Goal: Navigation & Orientation: Find specific page/section

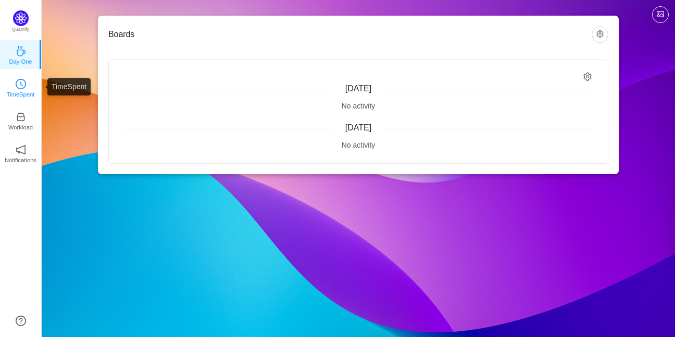
click at [16, 84] on icon "icon: clock-circle" at bounding box center [21, 84] width 10 height 10
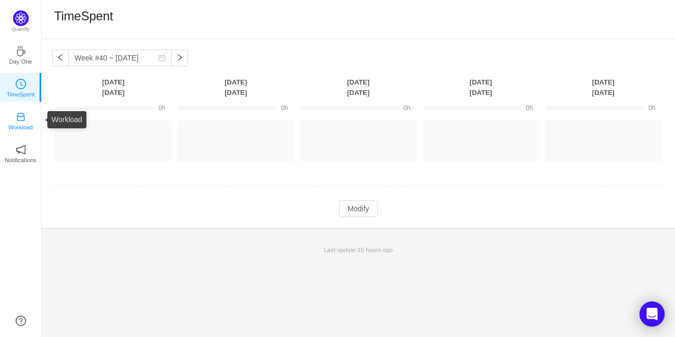
click at [16, 115] on link "Workload" at bounding box center [21, 120] width 10 height 10
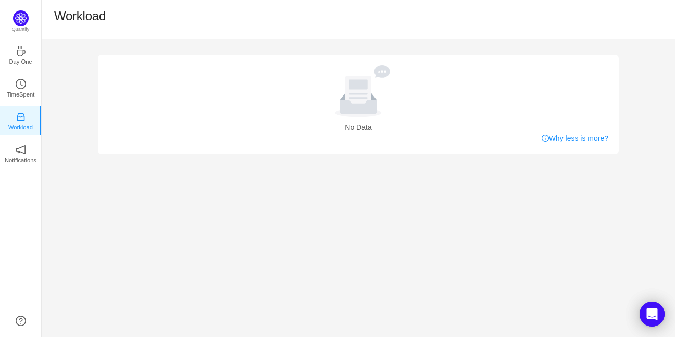
click at [44, 164] on div "No Data Why less is more? Quantify Day One TimeSpent Workload Notifications Abo…" at bounding box center [359, 188] width 634 height 298
click at [16, 69] on ul "Day One TimeSpent Workload Notifications About" at bounding box center [20, 111] width 41 height 146
click at [17, 59] on link "Day One" at bounding box center [21, 54] width 10 height 10
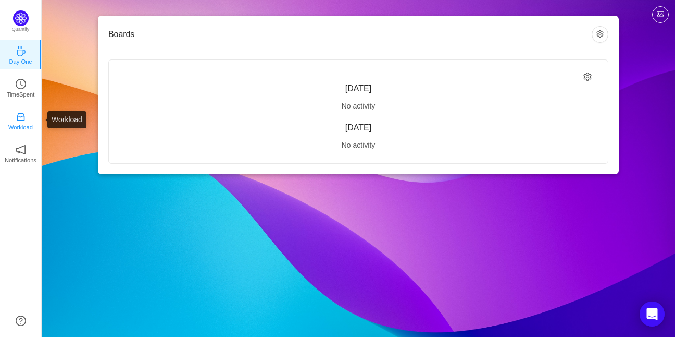
click at [23, 115] on link "Workload" at bounding box center [21, 120] width 10 height 10
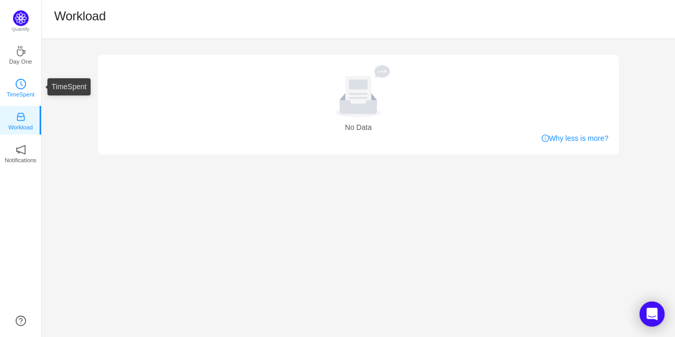
click at [23, 87] on icon "icon: clock-circle" at bounding box center [21, 84] width 10 height 10
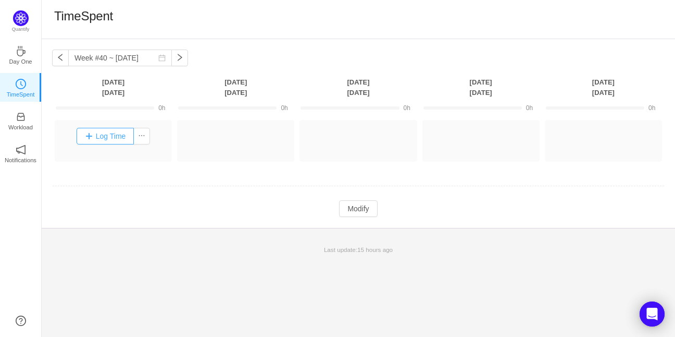
click at [117, 139] on button "Log Time" at bounding box center [106, 136] width 58 height 17
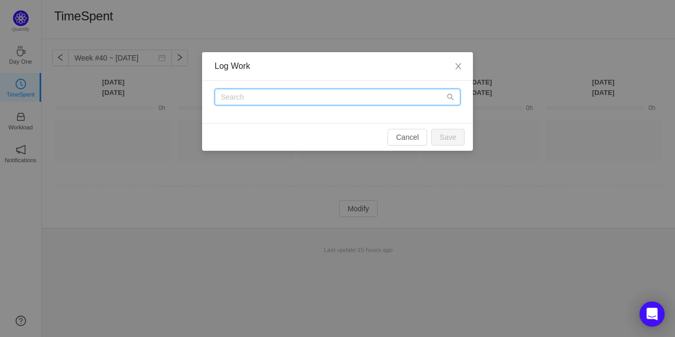
click at [239, 102] on input "text" at bounding box center [338, 97] width 246 height 17
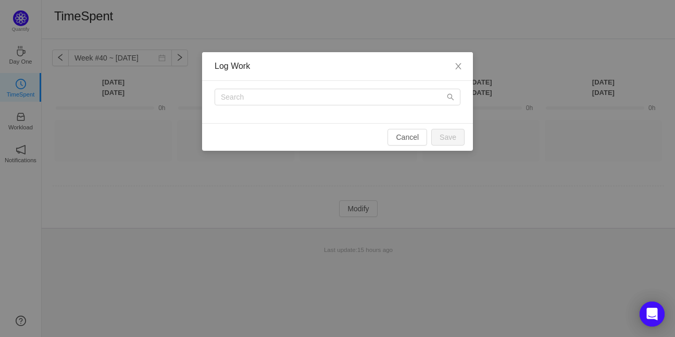
click at [268, 179] on div "Log Work Cancel Save" at bounding box center [337, 168] width 675 height 337
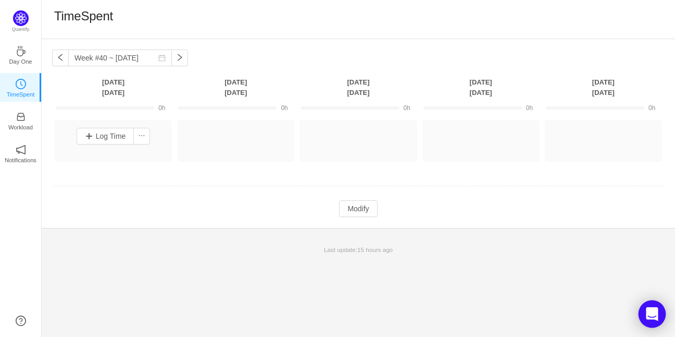
click at [657, 310] on icon "Open Intercom Messenger" at bounding box center [652, 314] width 12 height 14
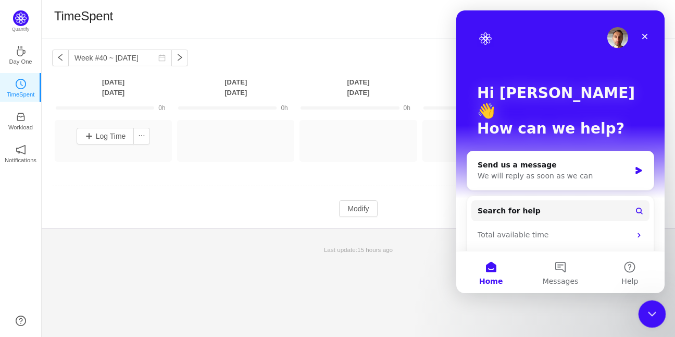
click at [656, 312] on icon "Close Intercom Messenger" at bounding box center [651, 312] width 13 height 13
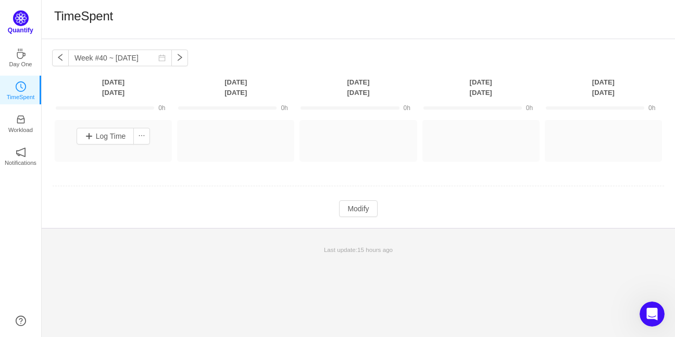
click at [18, 27] on p "Quantify" at bounding box center [21, 30] width 26 height 9
click at [26, 56] on link "Day One" at bounding box center [21, 54] width 10 height 10
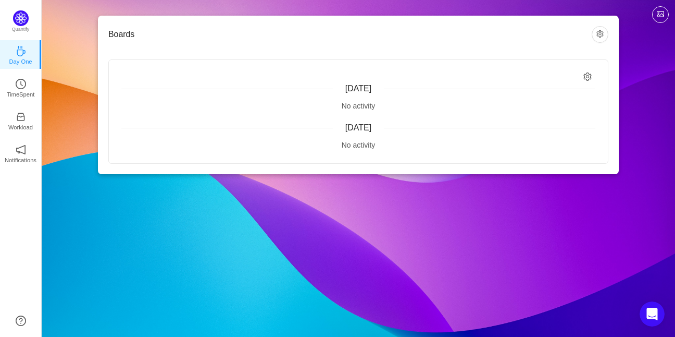
click at [290, 84] on div "[DATE]" at bounding box center [358, 88] width 474 height 13
click at [597, 37] on button "button" at bounding box center [600, 34] width 17 height 17
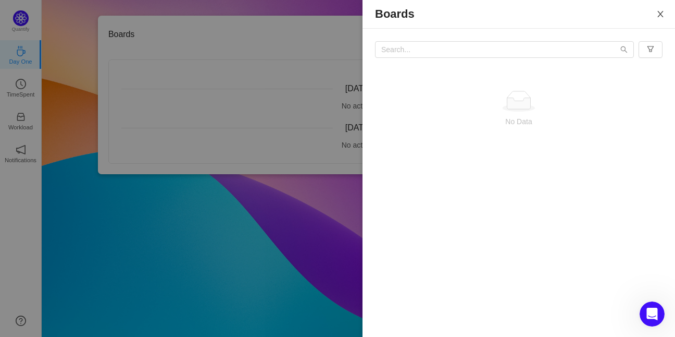
click at [666, 10] on button "Close" at bounding box center [660, 14] width 29 height 29
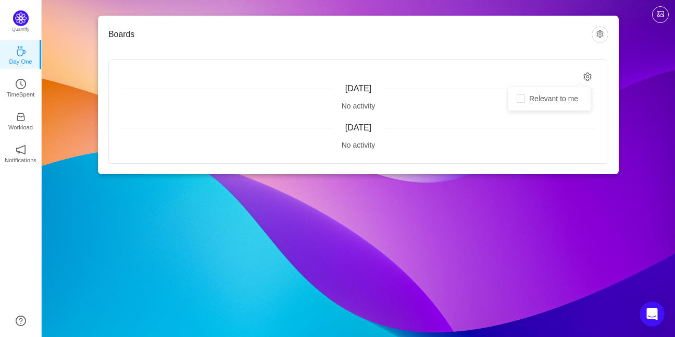
click at [586, 75] on icon "icon: setting" at bounding box center [588, 76] width 9 height 9
click at [587, 77] on icon "icon: setting" at bounding box center [588, 76] width 8 height 9
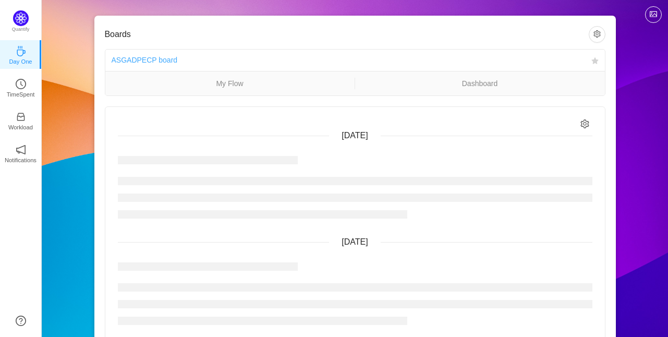
click at [153, 56] on link "ASGADPECP board" at bounding box center [145, 60] width 66 height 8
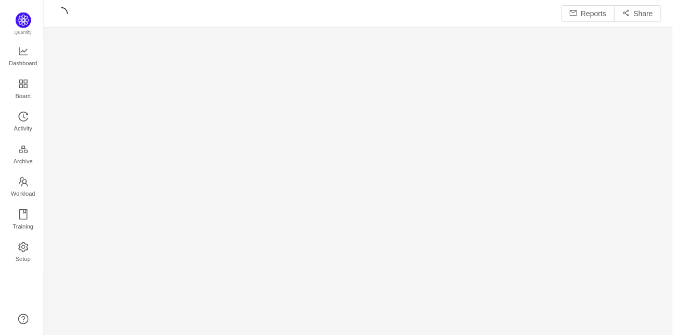
scroll to position [321, 610]
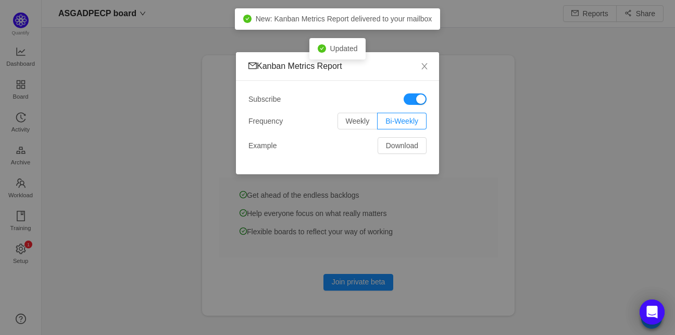
scroll to position [13, 13]
click at [429, 68] on span "Close" at bounding box center [424, 66] width 29 height 29
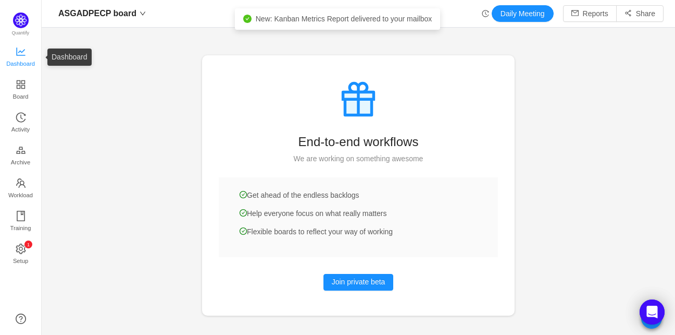
click at [33, 62] on span "Dashboard" at bounding box center [20, 63] width 29 height 21
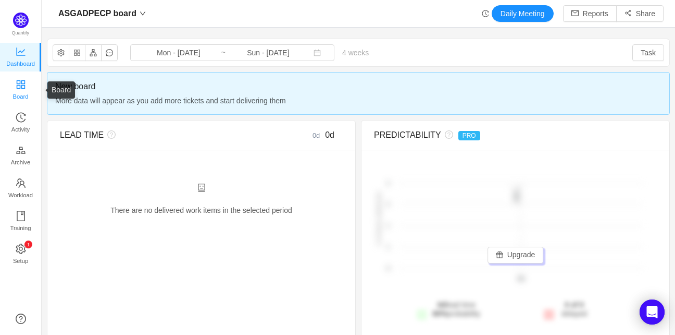
click at [17, 87] on span "Board" at bounding box center [21, 96] width 16 height 21
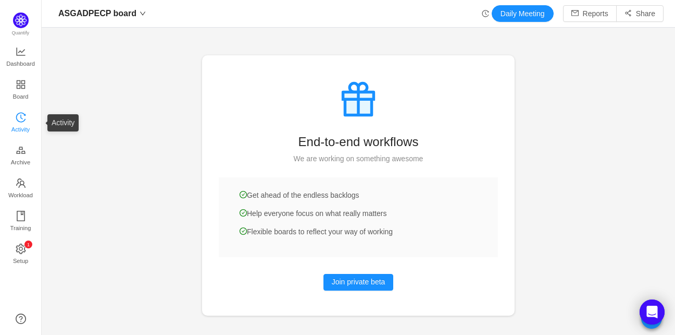
click at [16, 113] on link "Activity" at bounding box center [21, 123] width 10 height 21
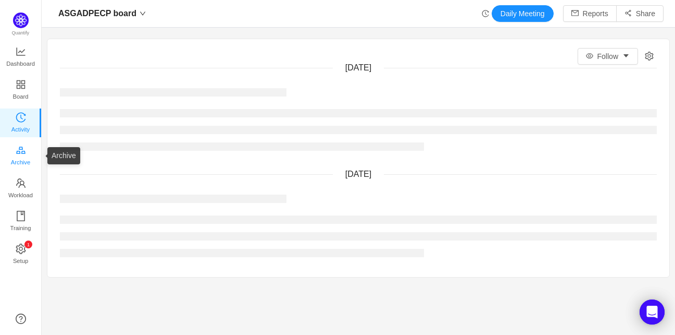
click at [21, 163] on span "Archive" at bounding box center [20, 162] width 19 height 21
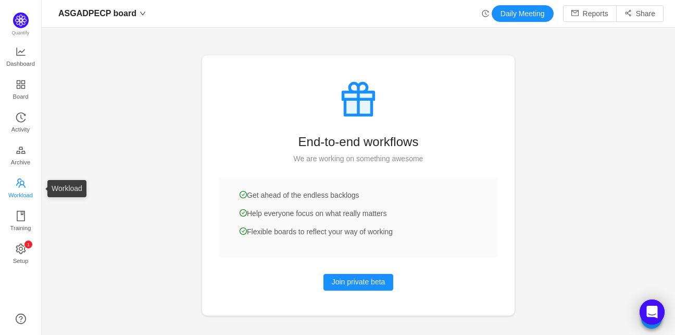
click at [26, 189] on link "Workload" at bounding box center [21, 188] width 10 height 21
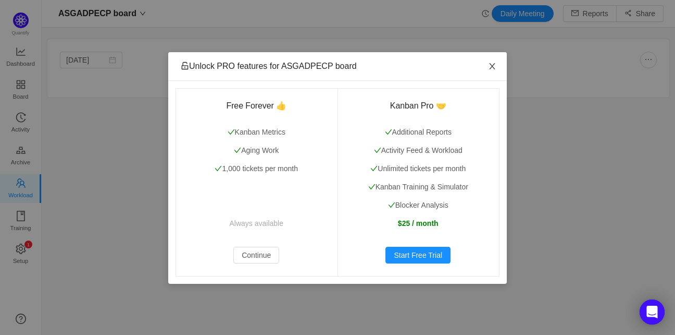
click at [491, 70] on icon "icon: close" at bounding box center [492, 66] width 8 height 8
click at [492, 68] on icon "icon: close" at bounding box center [492, 66] width 8 height 8
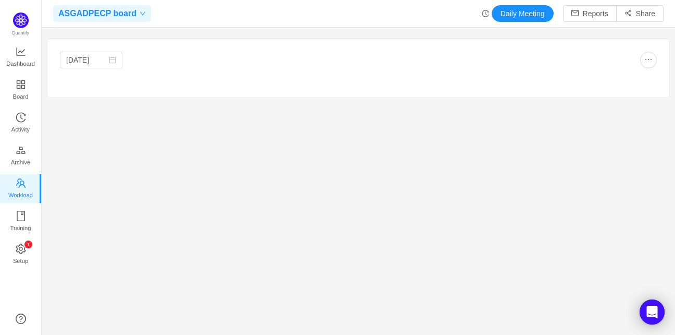
click at [114, 10] on span "ASGADPECP board" at bounding box center [97, 13] width 78 height 17
click at [16, 261] on link "0 1 2 3 4 5 6 7 8 9 0 1 2 3 4 5 6 7 8 9 0 1 2 3 4 5 6 7 8 9 Setup" at bounding box center [21, 254] width 10 height 21
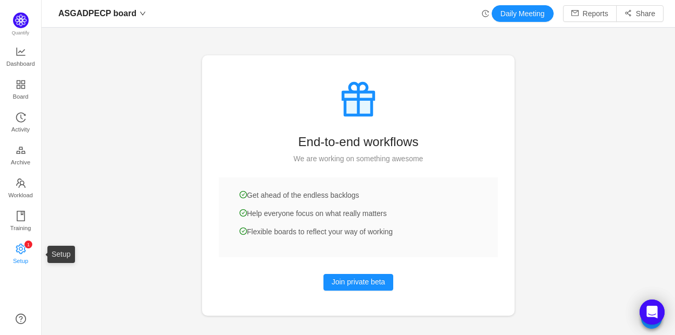
click at [28, 256] on span "Setup" at bounding box center [20, 260] width 15 height 21
click at [29, 247] on p "1" at bounding box center [28, 244] width 3 height 8
click at [15, 75] on ul "Dashboard Board Activity Archive Workload Training 0 1 2 3 4 5 6 7 8 9 0 1 2 3 …" at bounding box center [20, 157] width 41 height 232
click at [19, 83] on icon "icon: appstore" at bounding box center [20, 84] width 8 height 8
click at [23, 61] on span "Dashboard" at bounding box center [20, 63] width 29 height 21
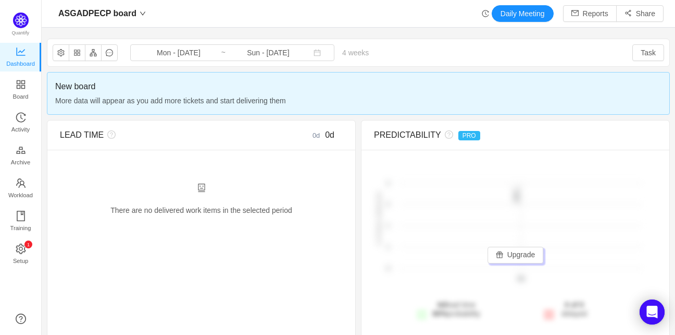
click at [137, 100] on span "More data will appear as you add more tickets and start delivering them" at bounding box center [358, 100] width 607 height 11
click at [23, 115] on icon "icon: history" at bounding box center [21, 117] width 10 height 10
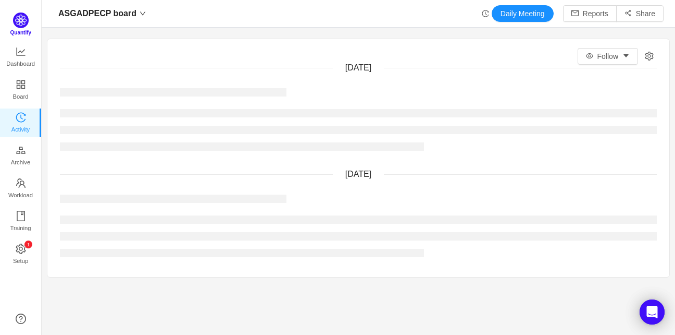
click at [19, 23] on img at bounding box center [21, 21] width 16 height 16
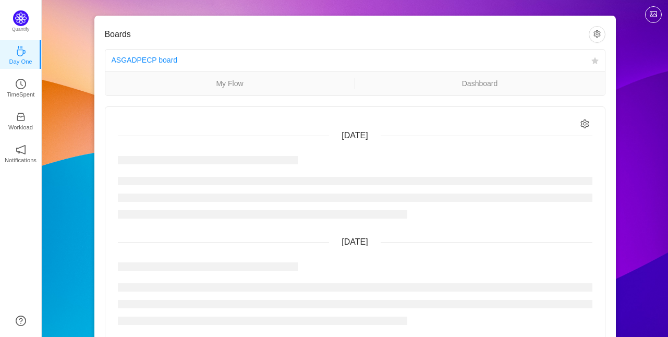
click at [236, 92] on ul "My Flow Dashboard" at bounding box center [354, 83] width 499 height 24
click at [236, 86] on link "My Flow" at bounding box center [229, 83] width 249 height 11
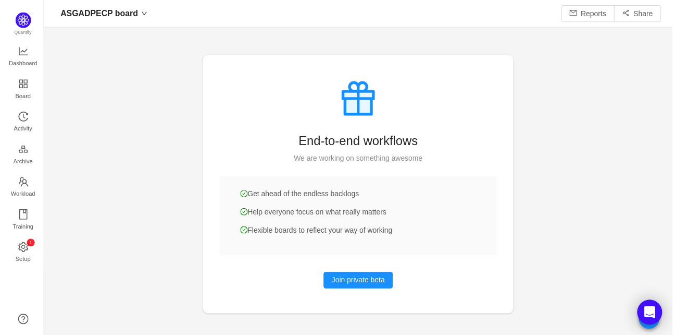
scroll to position [13, 13]
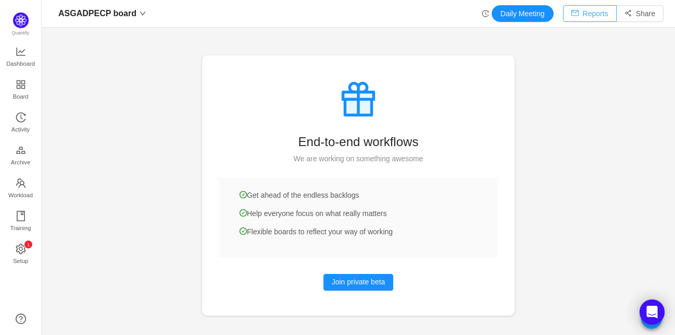
click at [586, 15] on button "Reports" at bounding box center [590, 13] width 54 height 17
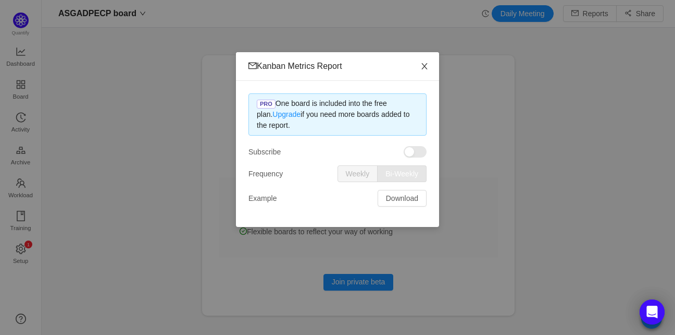
click at [423, 70] on icon "icon: close" at bounding box center [425, 66] width 8 height 8
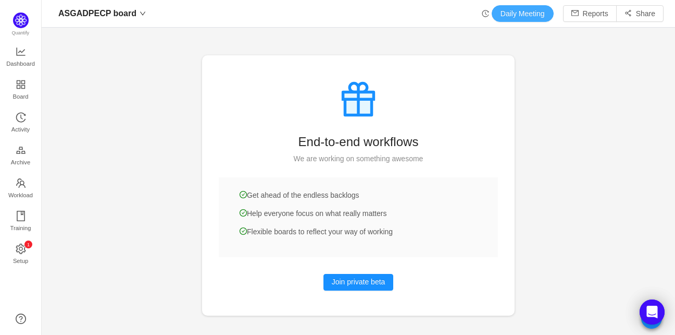
click at [519, 14] on button "Daily Meeting" at bounding box center [523, 13] width 62 height 17
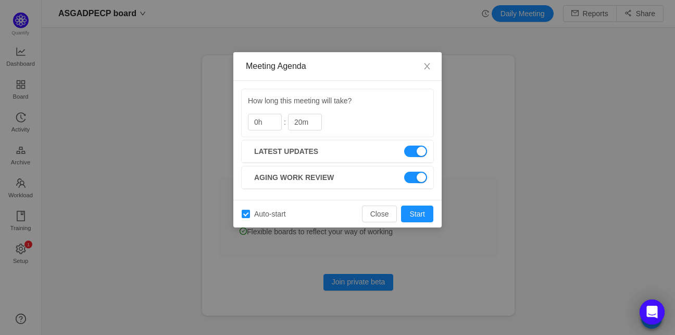
click at [468, 125] on div "Meeting Agenda How long this meeting will take? 0h : 20m Latest updates Aging w…" at bounding box center [337, 167] width 675 height 335
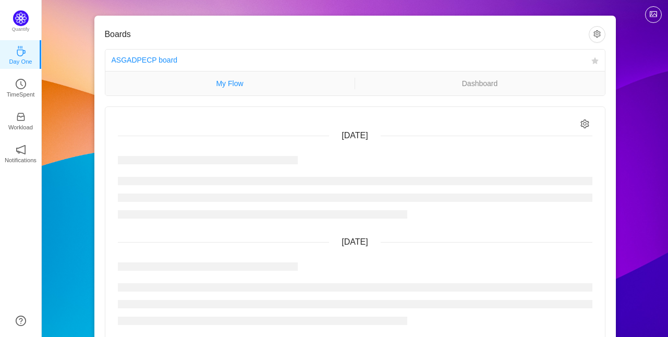
click at [211, 85] on link "My Flow" at bounding box center [229, 83] width 249 height 11
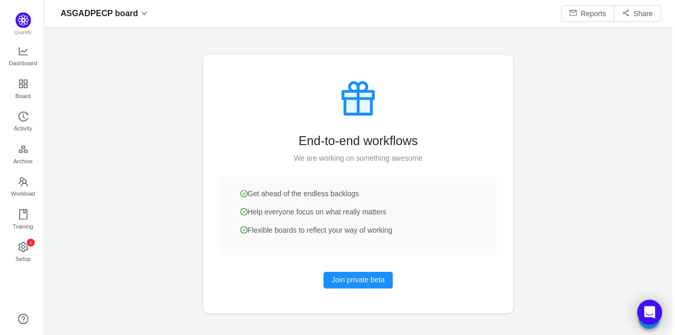
scroll to position [13, 13]
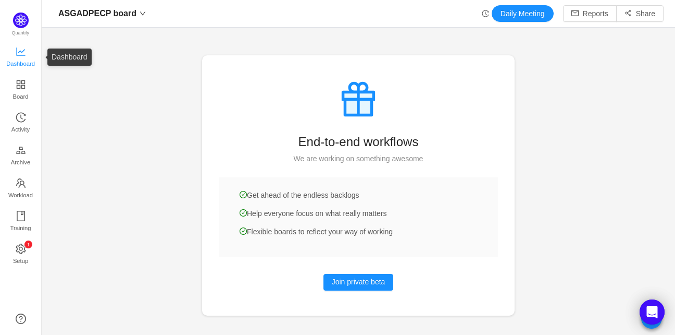
click at [16, 47] on link "Dashboard" at bounding box center [21, 57] width 10 height 21
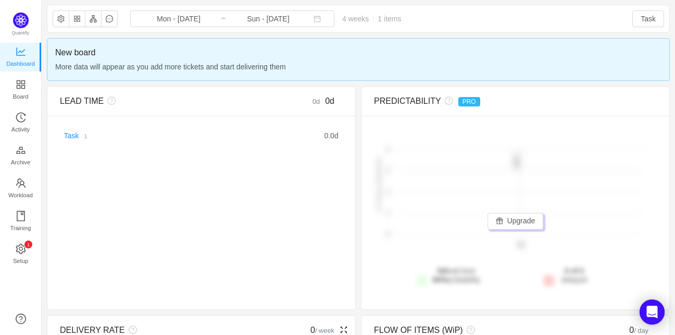
scroll to position [27, 0]
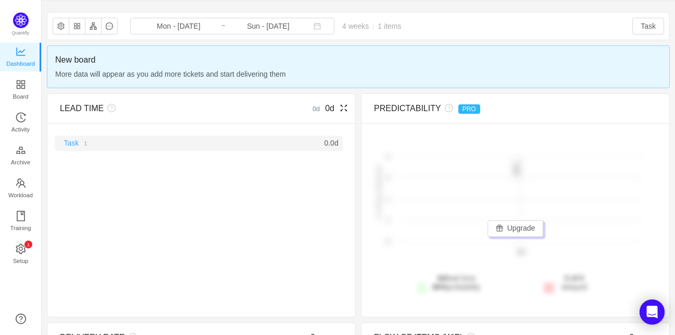
click at [67, 143] on link "Task" at bounding box center [71, 143] width 15 height 8
click at [71, 143] on link "Task" at bounding box center [71, 143] width 15 height 8
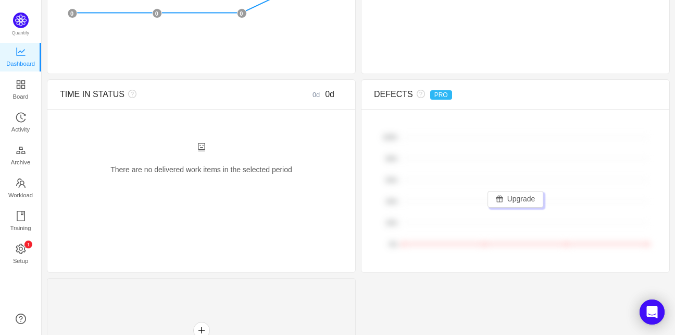
scroll to position [458, 0]
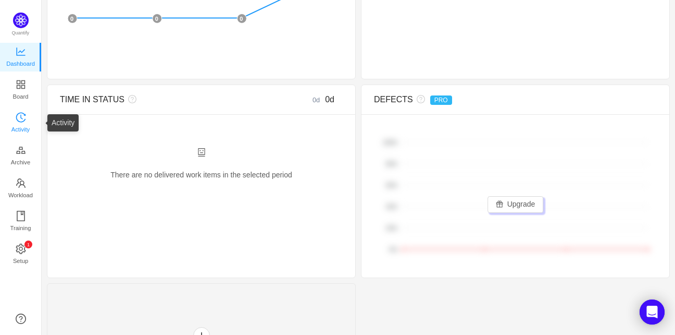
click at [26, 124] on span "Activity" at bounding box center [20, 129] width 18 height 21
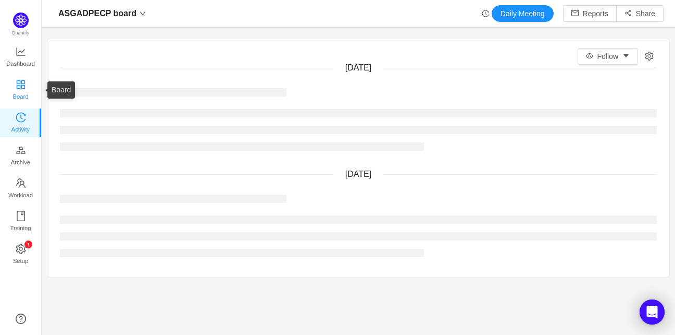
click at [21, 94] on span "Board" at bounding box center [21, 96] width 16 height 21
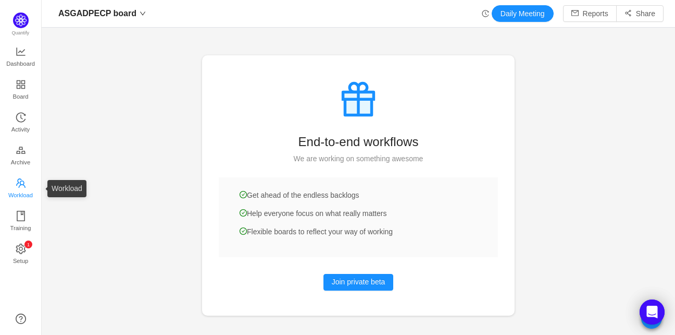
click at [18, 195] on span "Workload" at bounding box center [20, 195] width 24 height 21
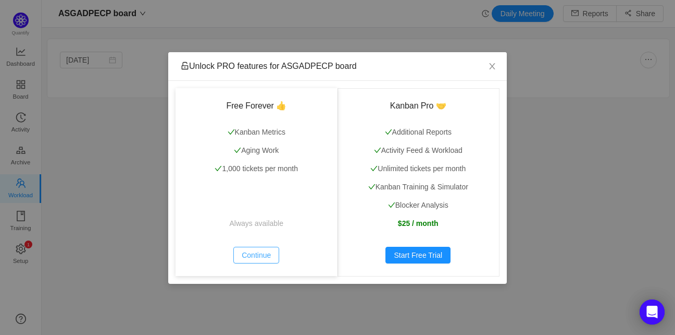
click at [250, 254] on button "Continue" at bounding box center [257, 255] width 46 height 17
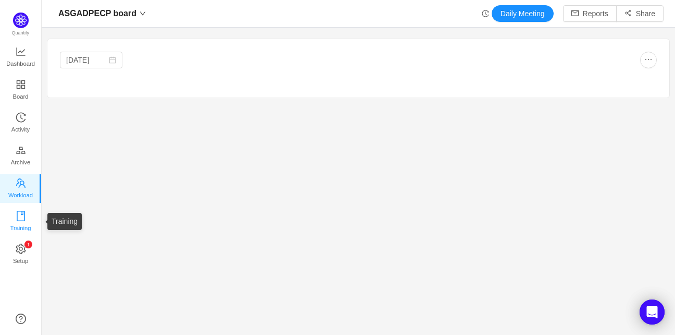
click at [26, 230] on link "Training" at bounding box center [21, 221] width 10 height 21
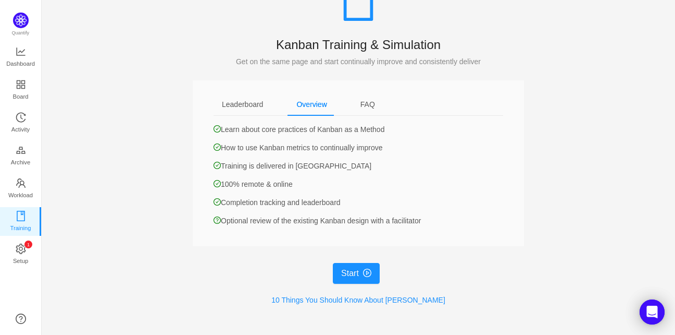
scroll to position [81, 0]
click at [26, 149] on link "Archive" at bounding box center [21, 155] width 10 height 21
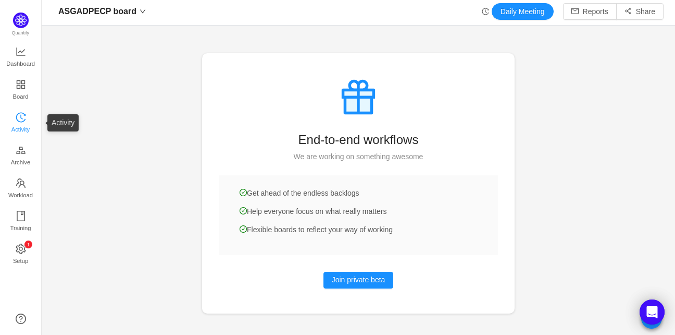
click at [20, 113] on link "Activity" at bounding box center [21, 123] width 10 height 21
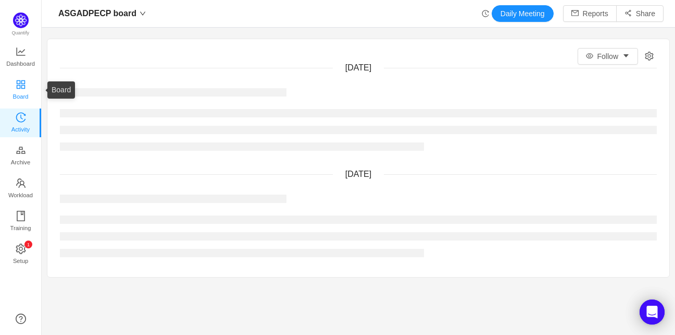
click at [16, 91] on link "Board" at bounding box center [21, 90] width 10 height 21
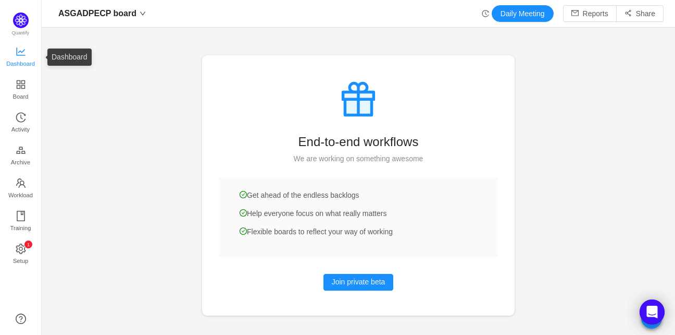
click at [16, 68] on span "Dashboard" at bounding box center [20, 63] width 29 height 21
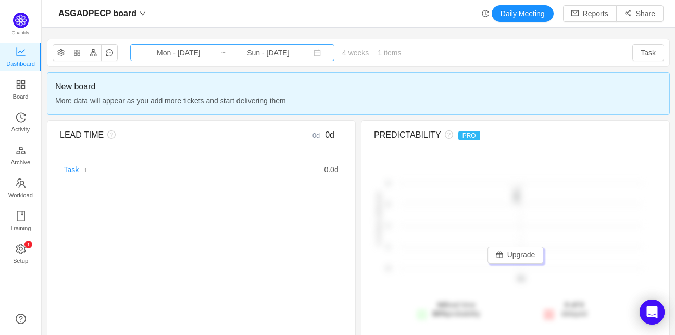
click at [167, 52] on input "Mon - Sep 08, 2025" at bounding box center [179, 52] width 84 height 11
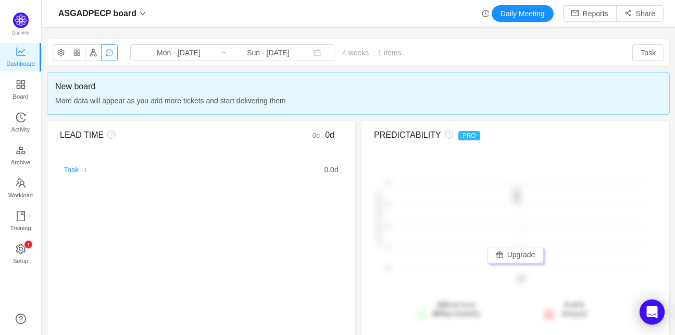
click at [102, 51] on button "button" at bounding box center [109, 52] width 17 height 17
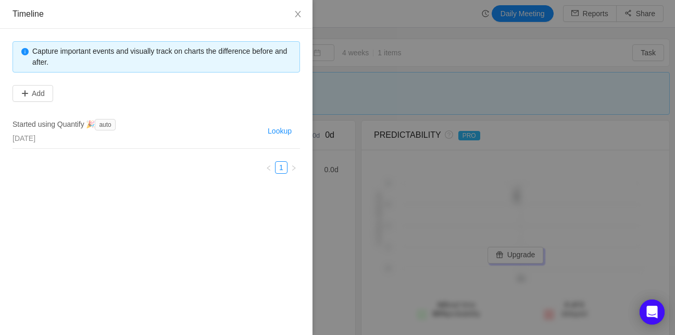
click at [339, 76] on div at bounding box center [337, 167] width 675 height 335
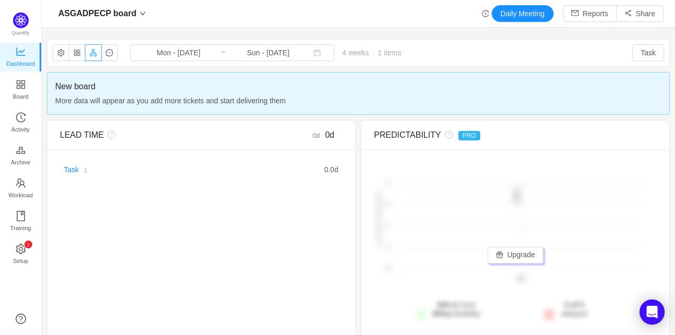
click at [93, 57] on button "button" at bounding box center [93, 52] width 17 height 17
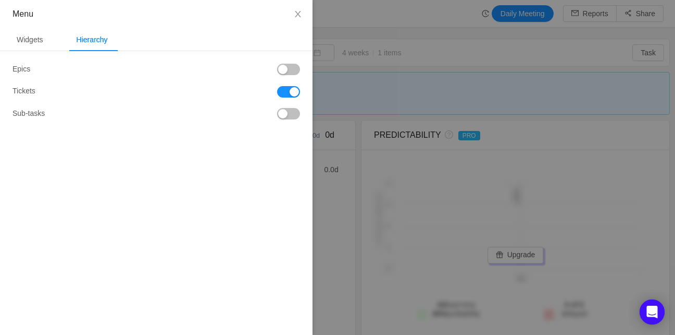
click at [361, 58] on div at bounding box center [337, 167] width 675 height 335
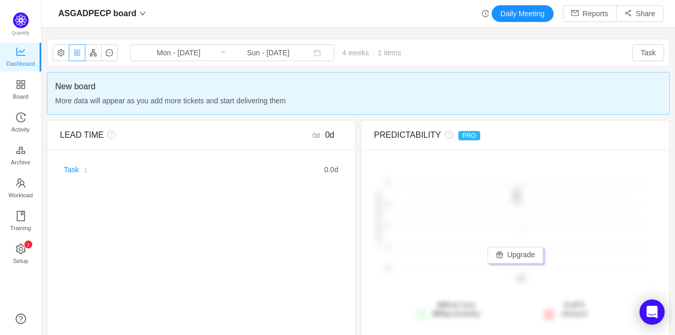
click at [71, 50] on button "button" at bounding box center [77, 52] width 17 height 17
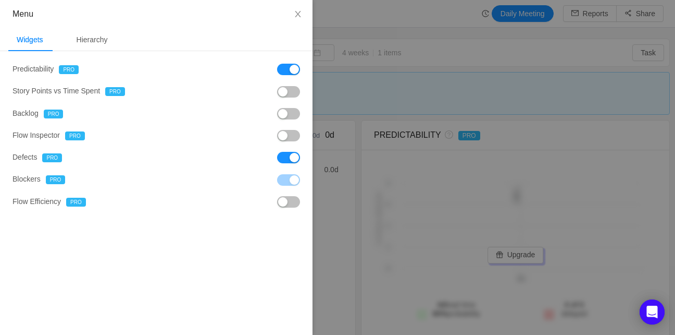
click at [331, 62] on div at bounding box center [337, 167] width 675 height 335
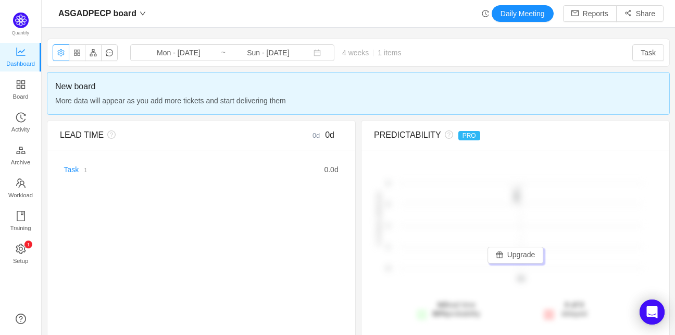
click at [58, 53] on button "button" at bounding box center [61, 52] width 17 height 17
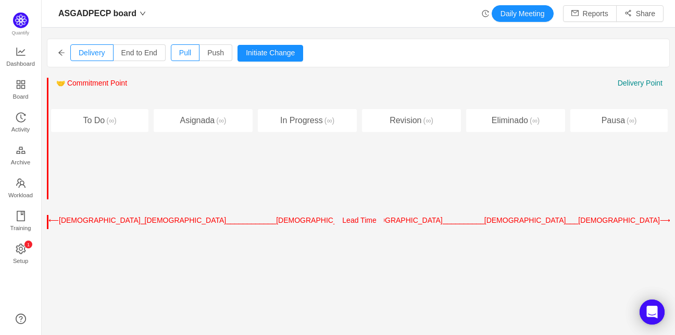
click at [57, 53] on div "Delivery End to End Pull Push Initiate Change Cancel Confirm" at bounding box center [358, 53] width 622 height 28
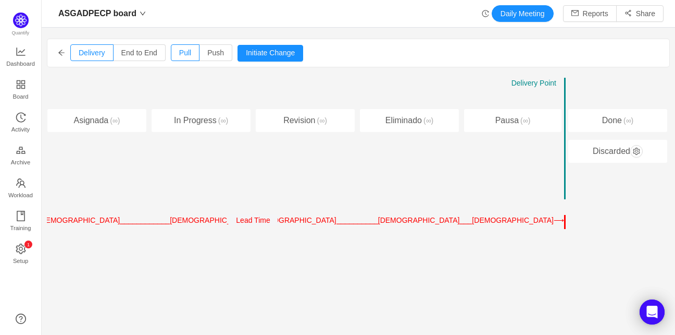
click at [609, 146] on div "Discarded" at bounding box center [618, 151] width 99 height 23
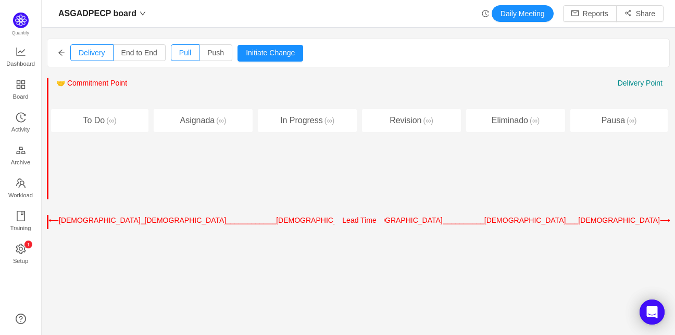
scroll to position [0, 0]
click at [143, 50] on span "End to End" at bounding box center [139, 52] width 36 height 8
click at [121, 55] on input "End to End" at bounding box center [121, 55] width 0 height 0
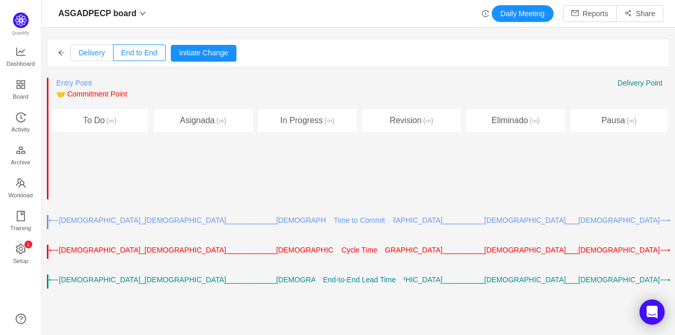
click at [89, 45] on label "Delivery" at bounding box center [91, 52] width 43 height 17
click at [79, 55] on input "Delivery" at bounding box center [79, 55] width 0 height 0
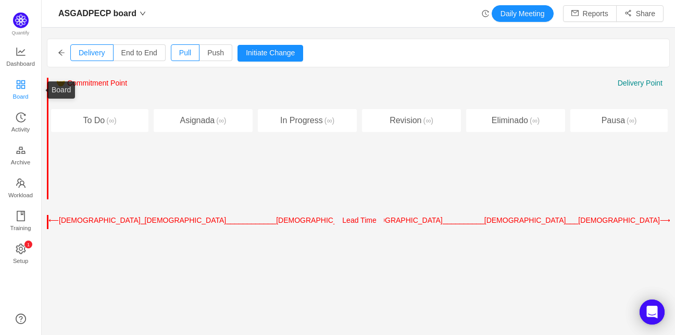
click at [26, 89] on link "Board" at bounding box center [21, 90] width 10 height 21
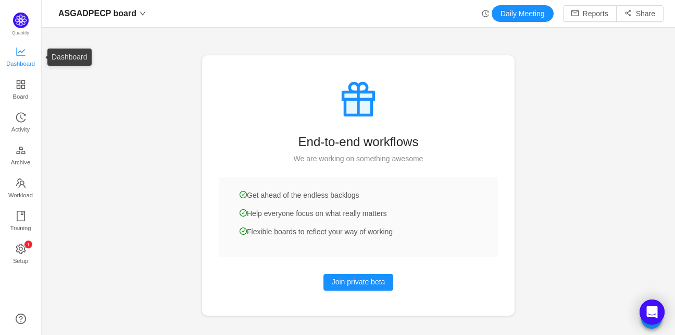
click at [26, 55] on span "Dashboard" at bounding box center [20, 63] width 29 height 21
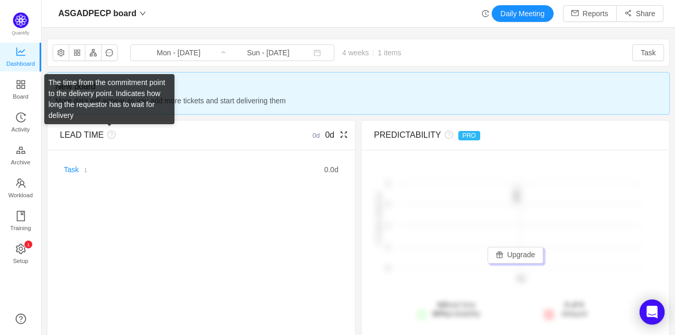
click at [107, 137] on icon "icon: question-circle" at bounding box center [111, 134] width 8 height 8
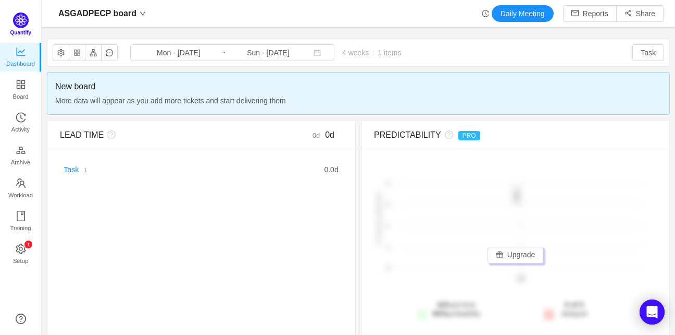
click at [18, 25] on img at bounding box center [21, 21] width 16 height 16
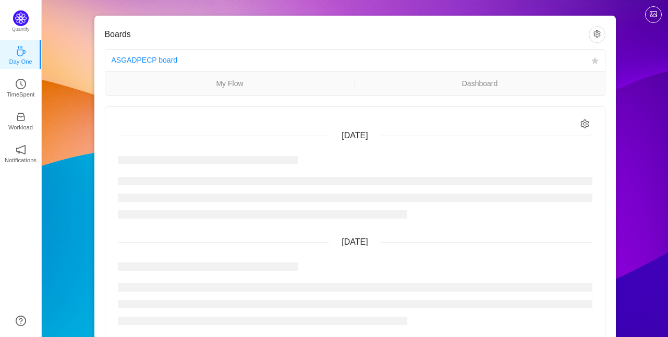
click at [144, 67] on div "ASGADPECP board" at bounding box center [349, 60] width 475 height 19
click at [152, 60] on link "ASGADPECP board" at bounding box center [145, 60] width 66 height 8
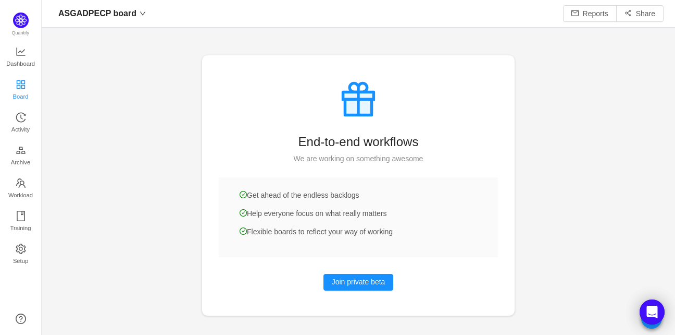
scroll to position [13, 13]
